Goal: Task Accomplishment & Management: Complete application form

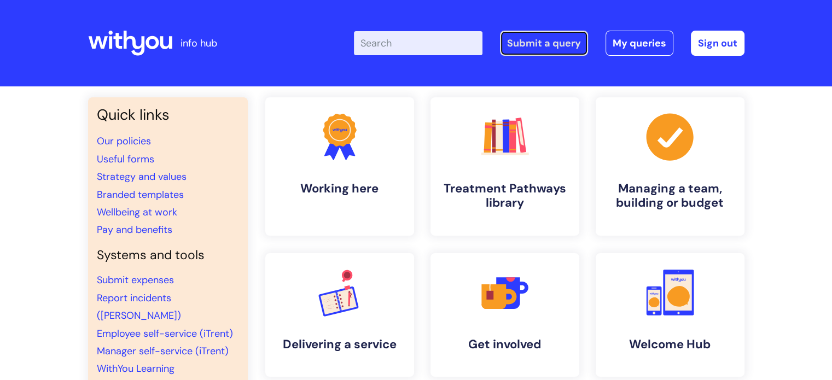
click at [545, 48] on link "Submit a query" at bounding box center [544, 43] width 88 height 25
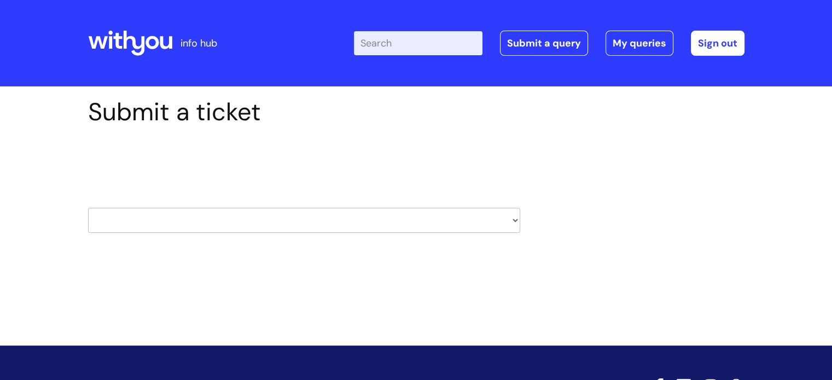
click at [508, 220] on select "HR / People IT and Support Clinical Drug Alerts Finance Accounts Data Support T…" at bounding box center [304, 220] width 432 height 25
select select "it_and_support"
click at [88, 208] on select "HR / People IT and Support Clinical Drug Alerts Finance Accounts Data Support T…" at bounding box center [304, 220] width 432 height 25
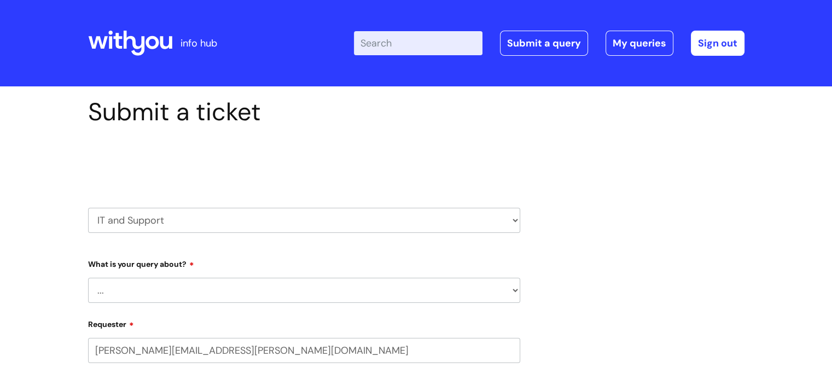
select select "80004286530"
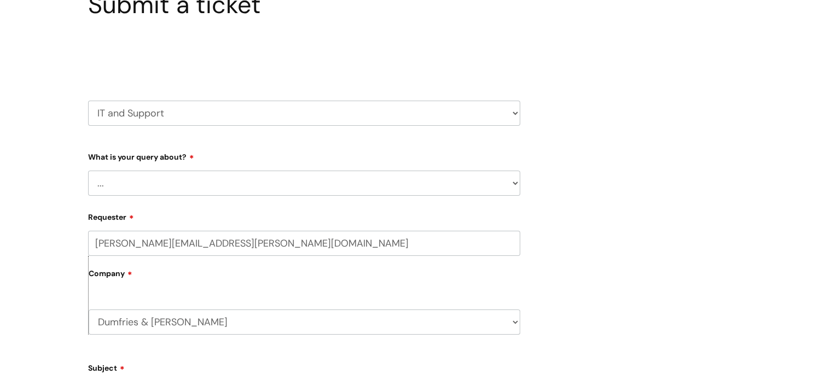
scroll to position [116, 0]
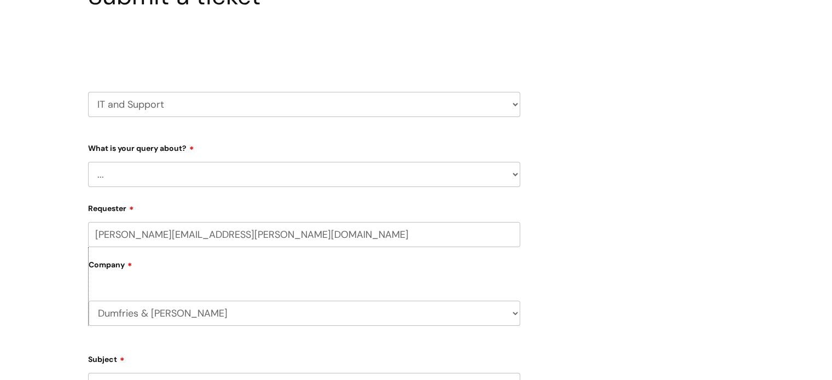
click at [512, 178] on select "... Mobile Phone Reset & MFA Accounts, Starters and Leavers IT Hardware issue I…" at bounding box center [304, 174] width 432 height 25
click at [515, 175] on select "... Mobile Phone Reset & MFA Accounts, Starters and Leavers IT Hardware issue I…" at bounding box center [304, 174] width 432 height 25
click at [513, 102] on select "HR / People IT and Support Clinical Drug Alerts Finance Accounts Data Support T…" at bounding box center [304, 104] width 432 height 25
select select "data_support_team"
click at [88, 92] on select "HR / People IT and Support Clinical Drug Alerts Finance Accounts Data Support T…" at bounding box center [304, 104] width 432 height 25
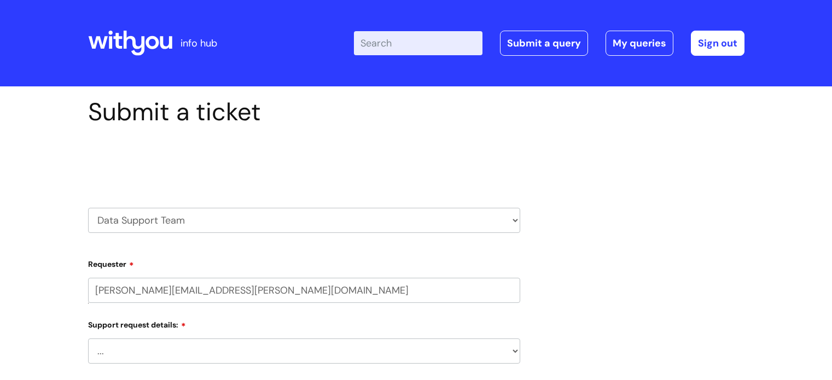
click at [486, 170] on h2 "Select issue type" at bounding box center [304, 162] width 432 height 20
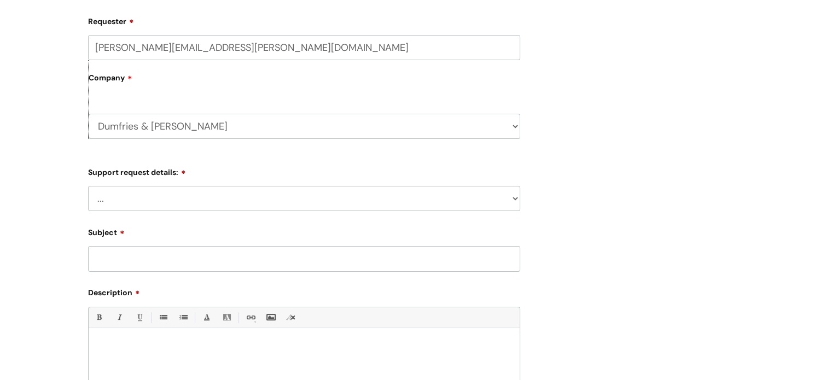
scroll to position [243, 0]
click at [504, 200] on select "... My enquiry relates to Nebula My enquiry relates to Halo My enquiry relates …" at bounding box center [304, 198] width 432 height 25
click at [590, 207] on div "Submit a ticket Select issue type HR / People IT and Support Clinical Drug Aler…" at bounding box center [416, 183] width 673 height 659
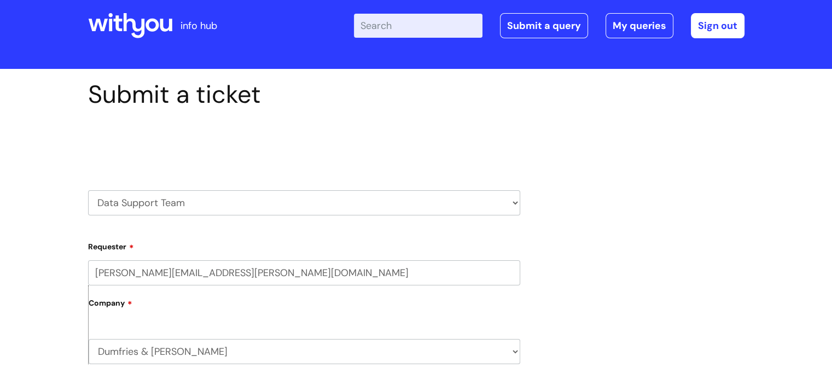
scroll to position [0, 0]
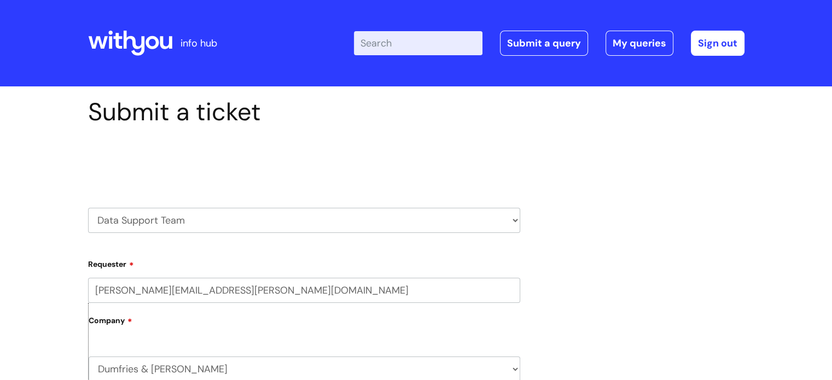
click at [491, 234] on div "Select issue type HR / People IT and Support Clinical Drug Alerts Finance Accou…" at bounding box center [304, 193] width 432 height 114
click at [501, 227] on select "HR / People IT and Support Clinical Drug Alerts Finance Accounts Data Support T…" at bounding box center [304, 220] width 432 height 25
